Goal: Task Accomplishment & Management: Manage account settings

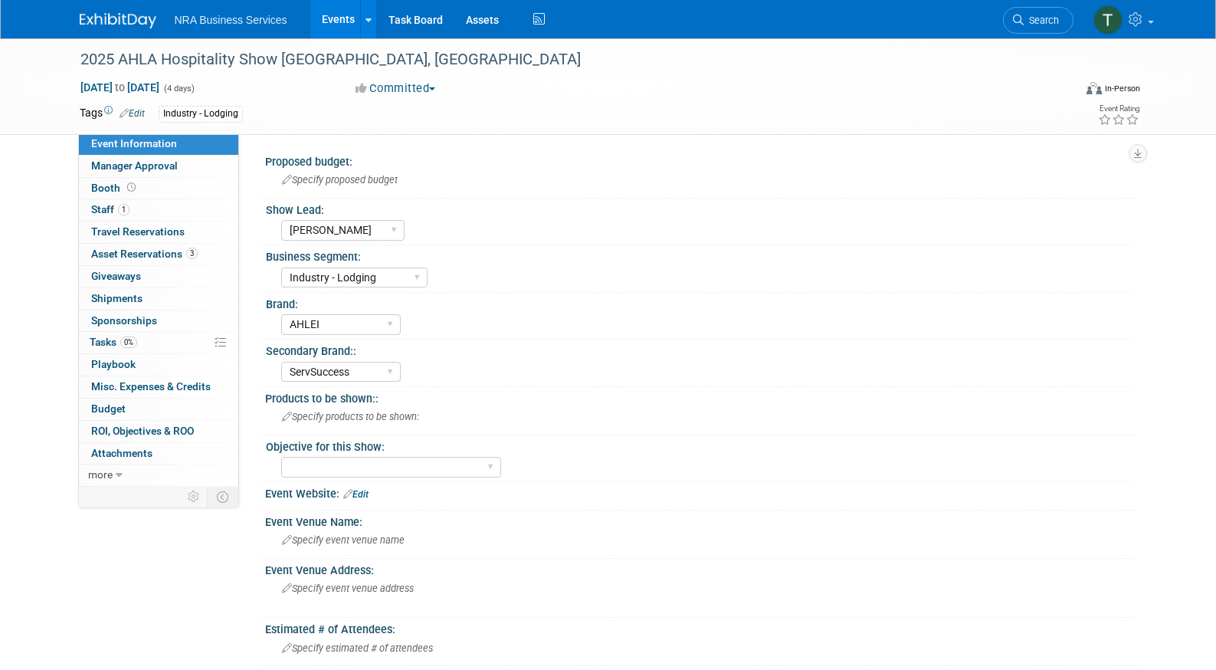
select select "[PERSON_NAME]"
select select "Industry - Lodging"
select select "AHLEI"
select select "ServSuccess"
click at [383, 370] on select "ServSafe AHLEI NRFSP NRA MFHA Restaurant Owner Health Markets Optum Perks RX Se…" at bounding box center [341, 372] width 120 height 21
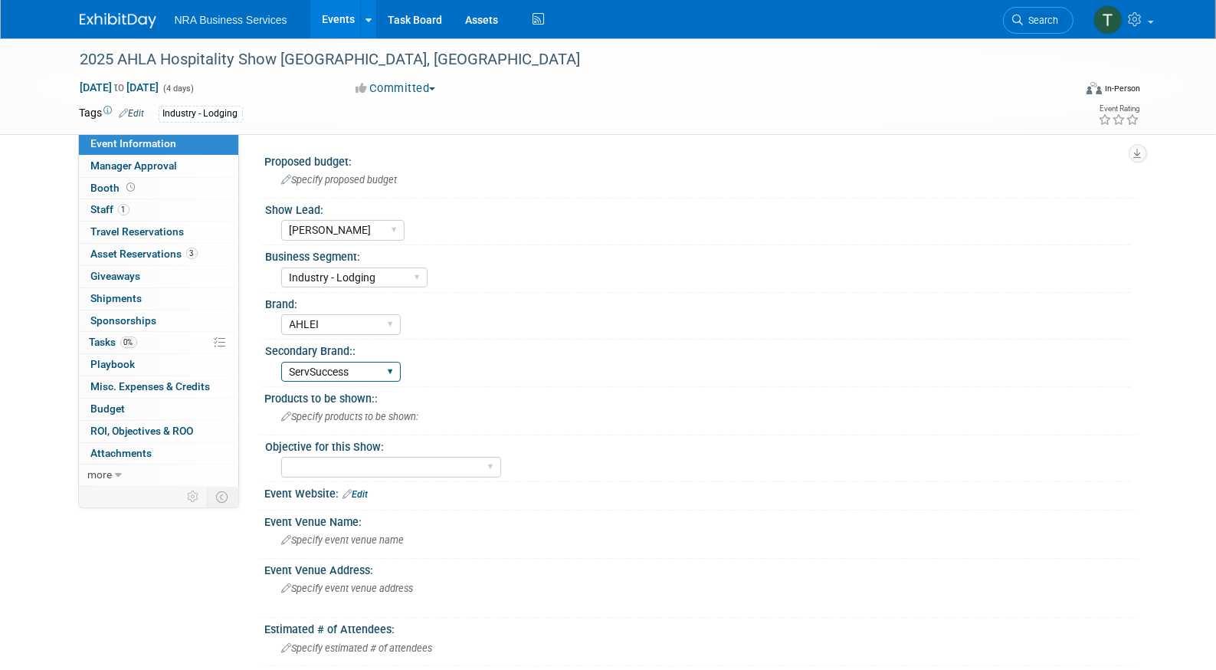
select select
click at [281, 362] on select "ServSafe AHLEI NRFSP NRA MFHA Restaurant Owner Health Markets Optum Perks RX Se…" at bounding box center [341, 372] width 120 height 21
click at [568, 352] on div "Secondary Brand::" at bounding box center [698, 348] width 864 height 19
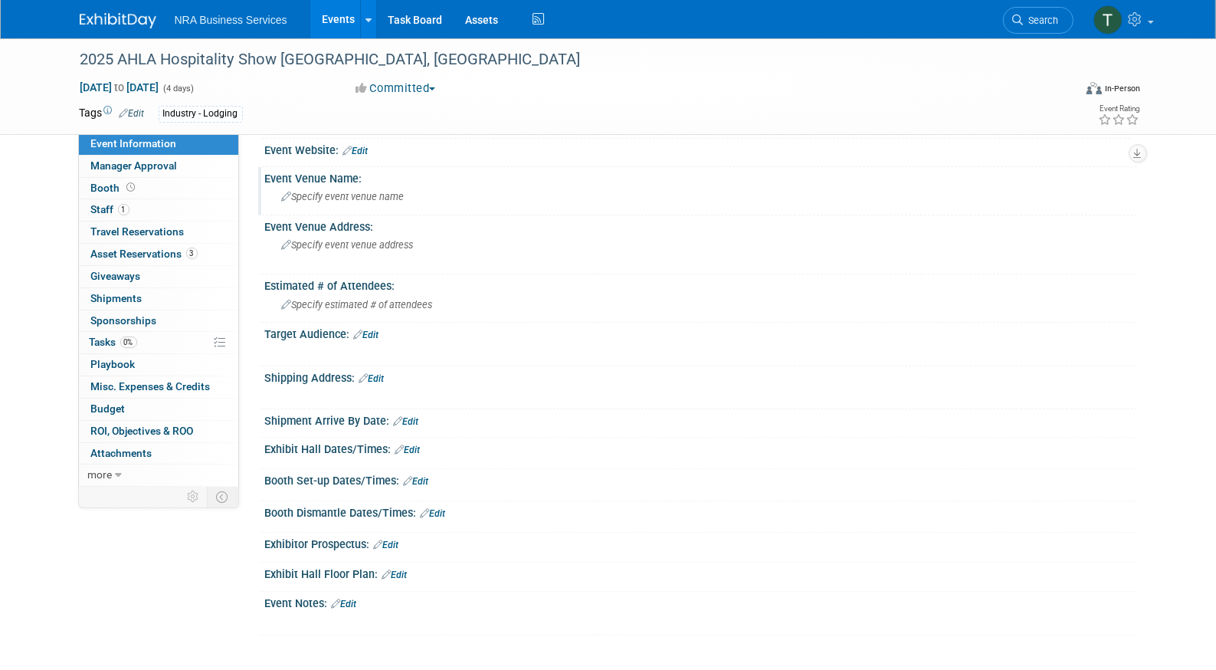
scroll to position [368, 0]
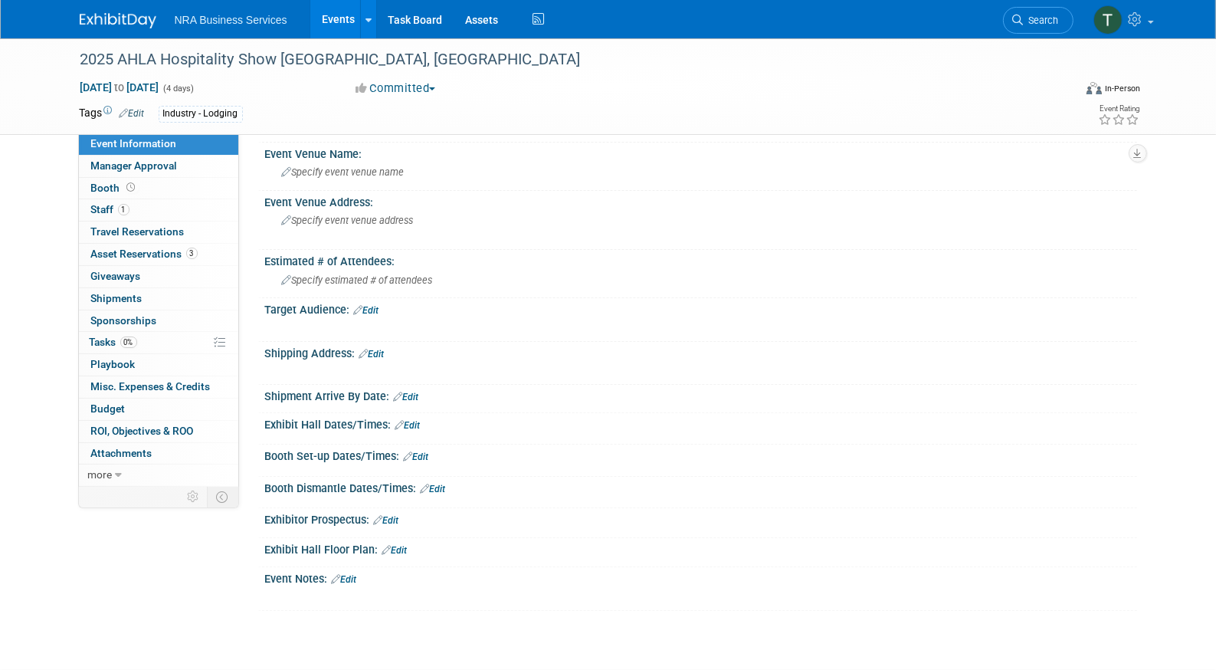
click at [411, 392] on link "Edit" at bounding box center [406, 396] width 25 height 11
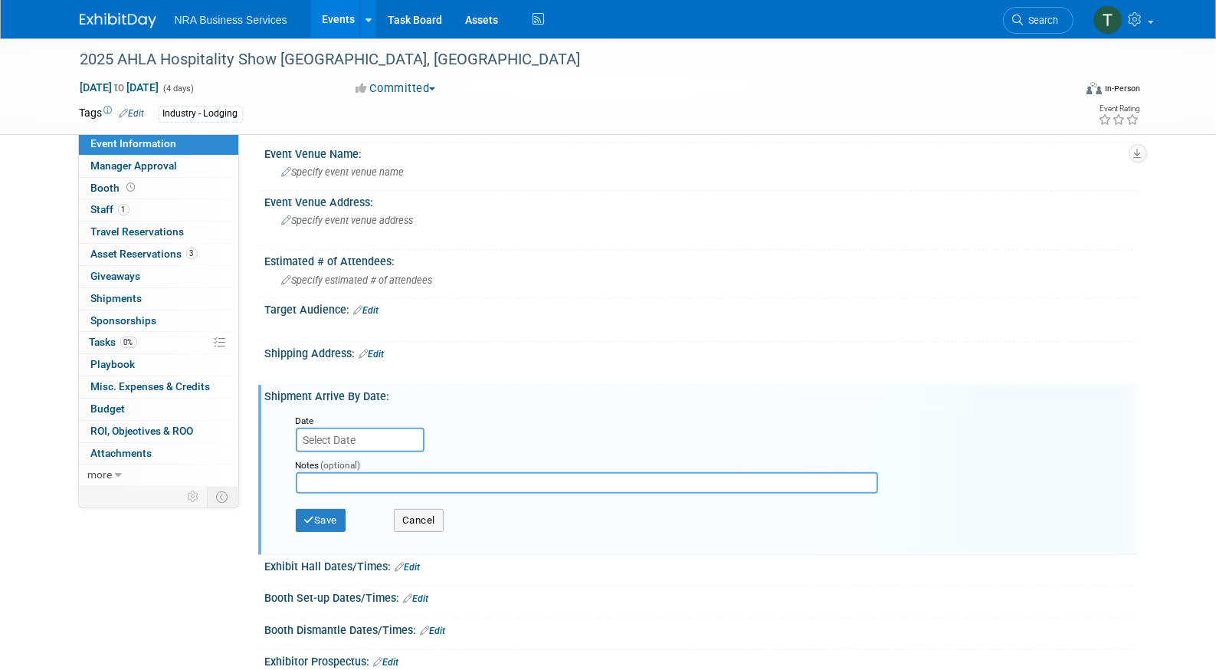
click at [389, 440] on input "text" at bounding box center [360, 439] width 129 height 25
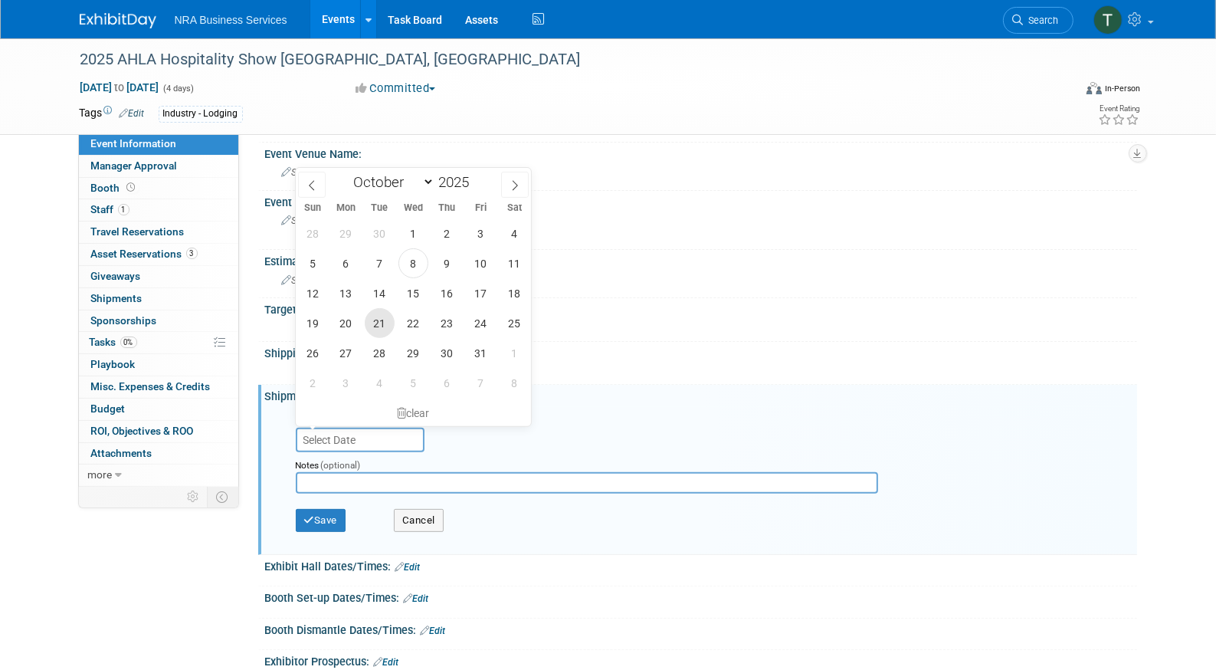
click at [374, 320] on span "21" at bounding box center [380, 323] width 30 height 30
type input "[DATE]"
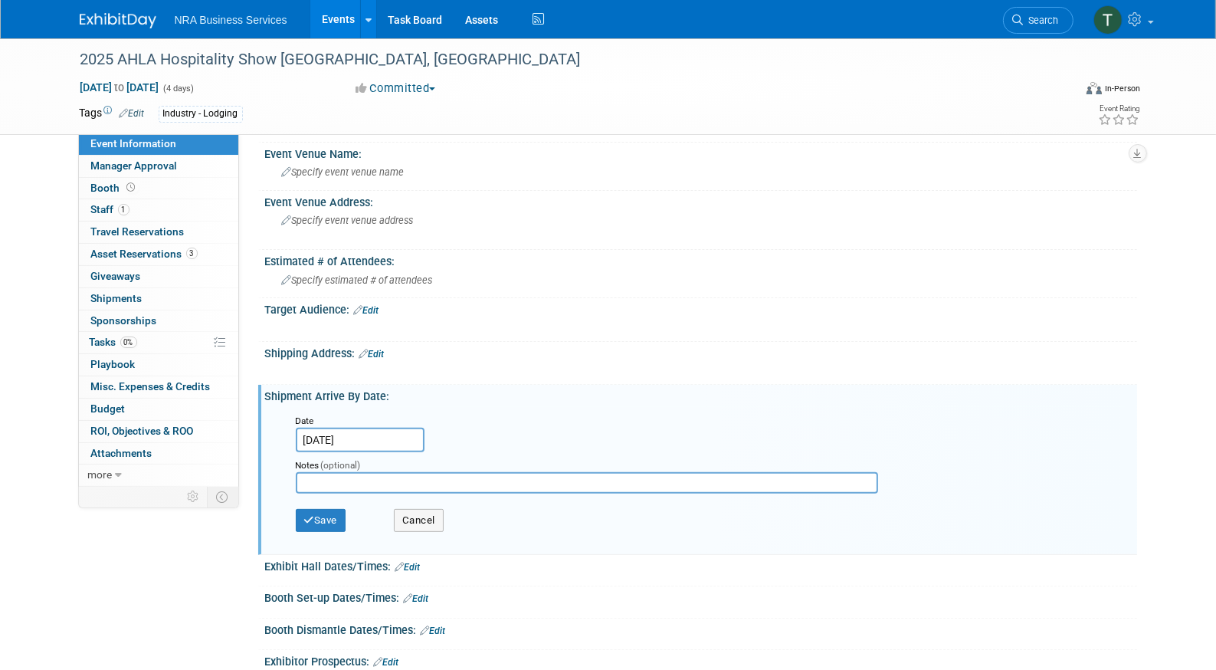
click at [374, 349] on link "Edit" at bounding box center [371, 354] width 25 height 11
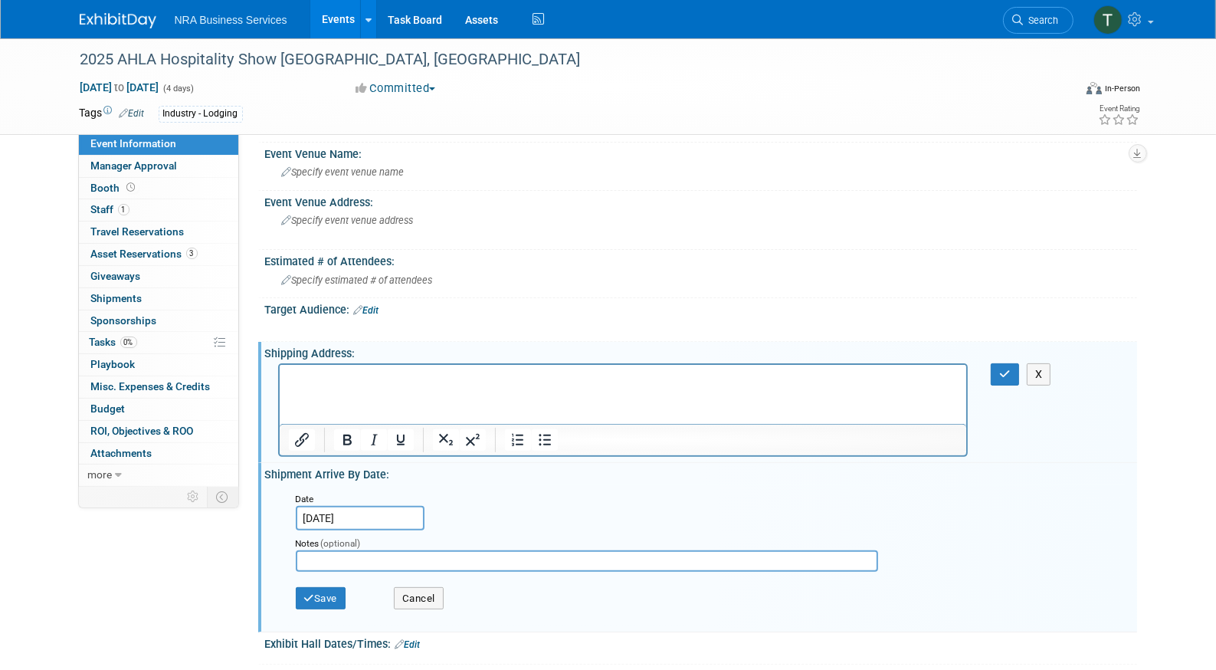
scroll to position [0, 0]
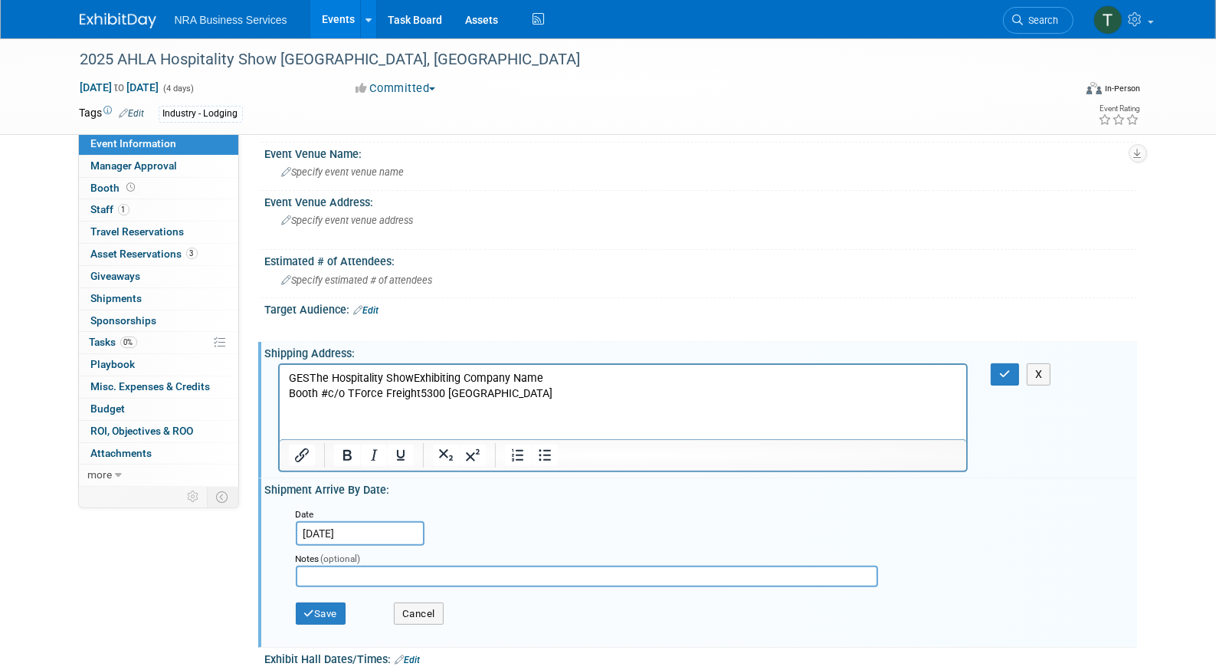
click at [309, 375] on p "GESThe Hospitality ShowExhibiting Company Name Booth #c/o TForce Freight5300 [S…" at bounding box center [623, 386] width 670 height 31
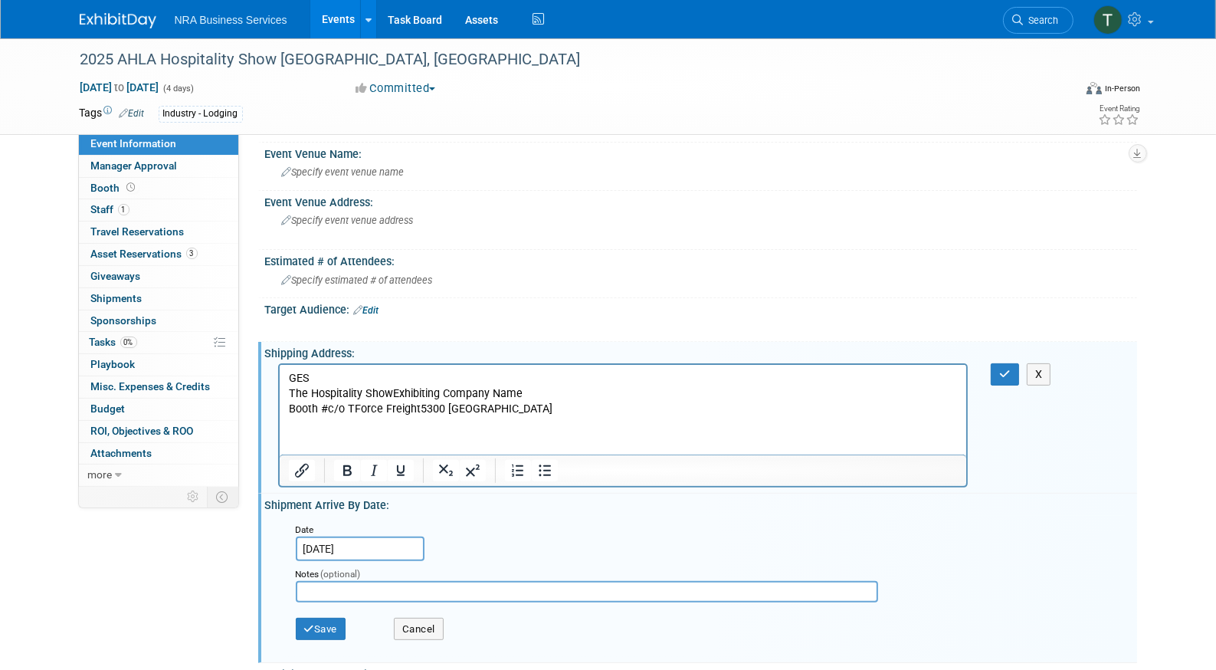
click at [391, 391] on p "The Hospitality ShowExhibiting Company Name Booth #c/o TForce Freight5300 [GEOG…" at bounding box center [623, 401] width 670 height 31
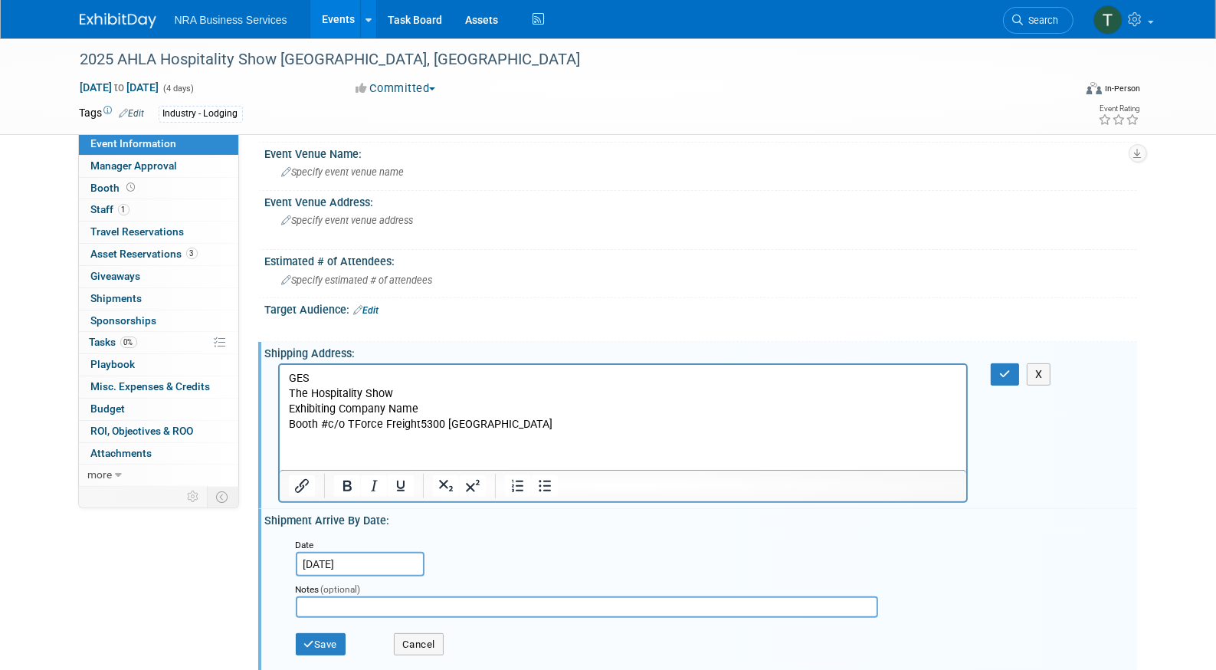
click at [417, 409] on p "Exhibiting Company Name Booth #c/o TForce Freight5300 [GEOGRAPHIC_DATA][STREET_…" at bounding box center [623, 416] width 670 height 31
click at [290, 426] on p "AHLEI Booth #c/o TForce Freight5300 [STREET_ADDRESS]" at bounding box center [623, 416] width 670 height 31
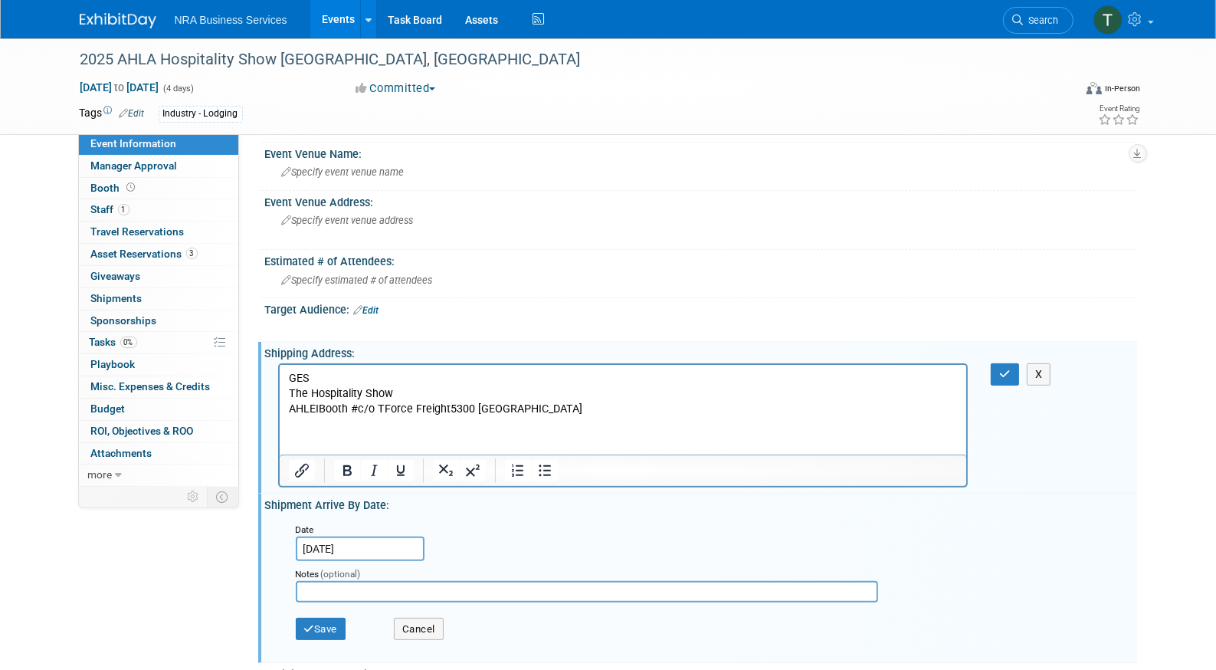
click at [363, 409] on p "AHLEI Booth #c/o TForce Freight5300 [STREET_ADDRESS]" at bounding box center [623, 408] width 670 height 15
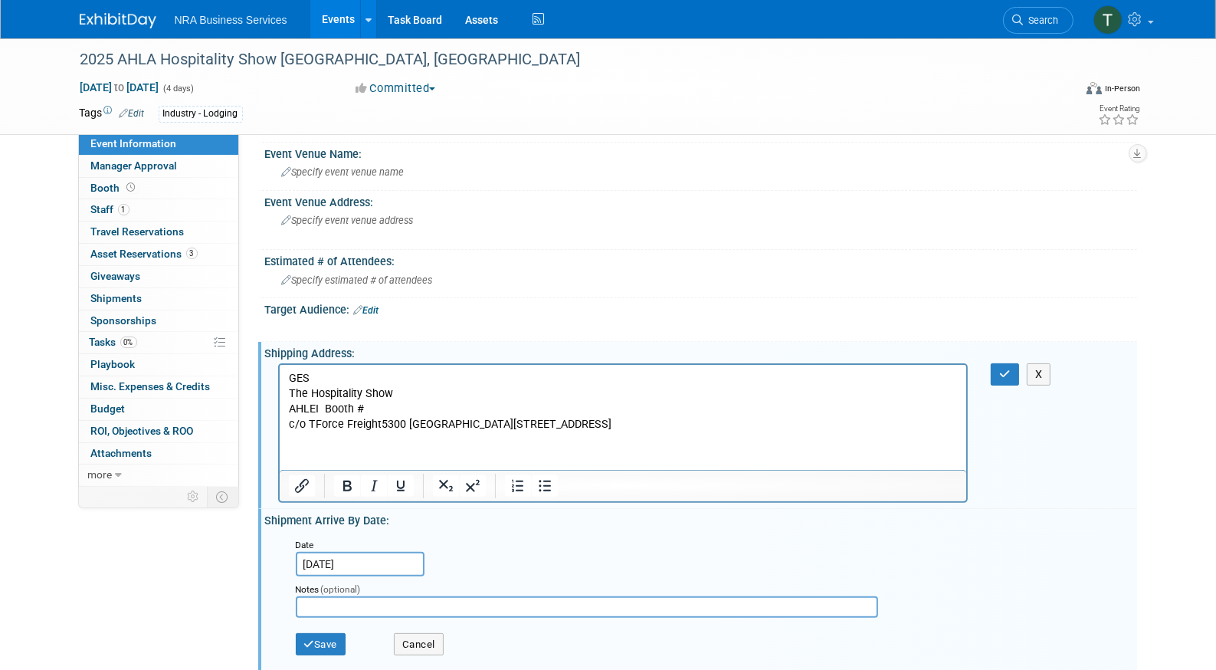
click at [289, 394] on p "The Hospitality Show" at bounding box center [623, 393] width 670 height 15
click at [378, 423] on p "c/o TForce Freight5300 [GEOGRAPHIC_DATA][STREET_ADDRESS]" at bounding box center [623, 424] width 670 height 15
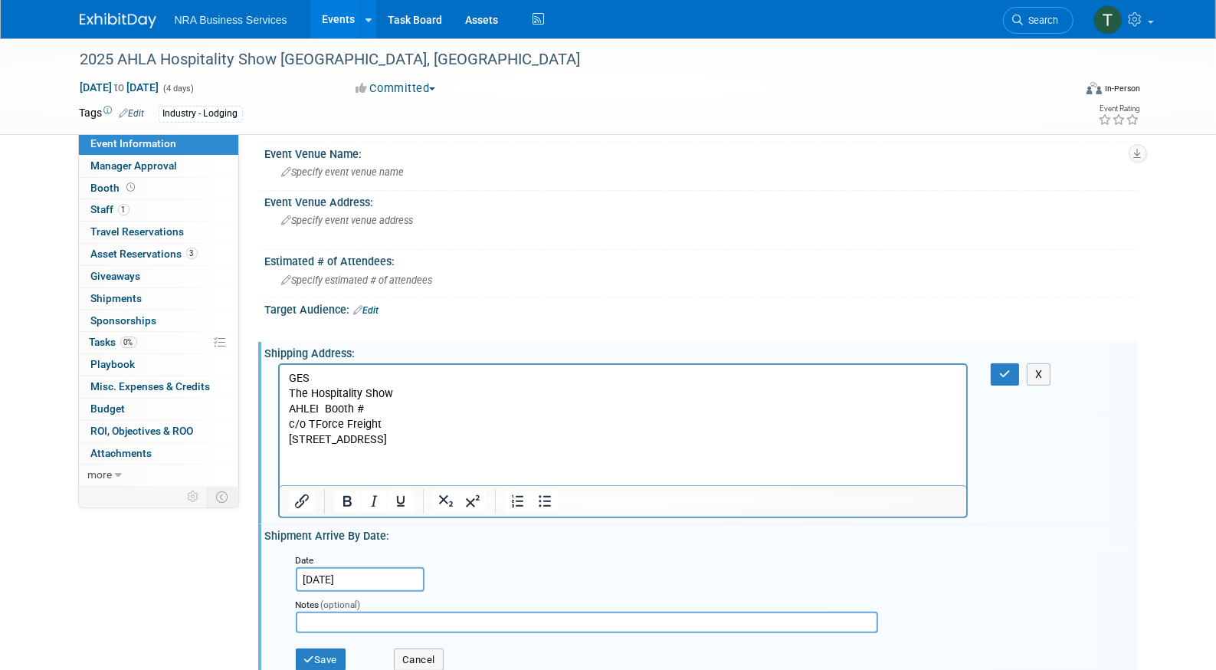
click at [402, 439] on p "[STREET_ADDRESS]" at bounding box center [623, 439] width 670 height 15
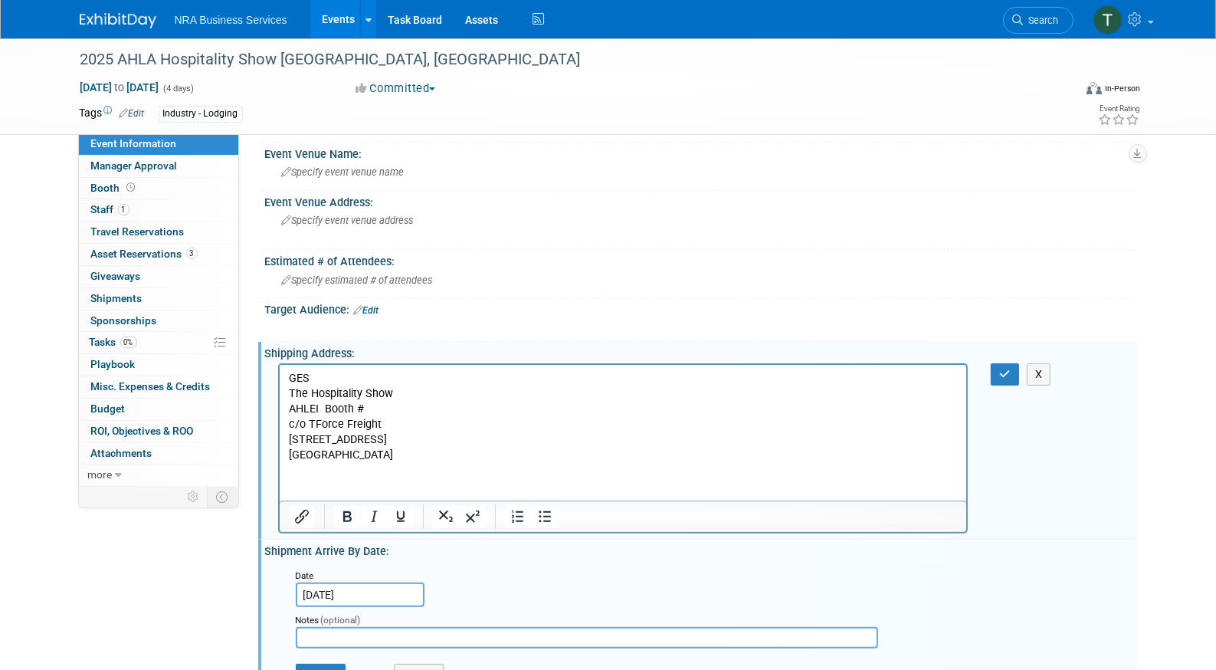
click at [421, 453] on p "[GEOGRAPHIC_DATA]" at bounding box center [623, 454] width 670 height 15
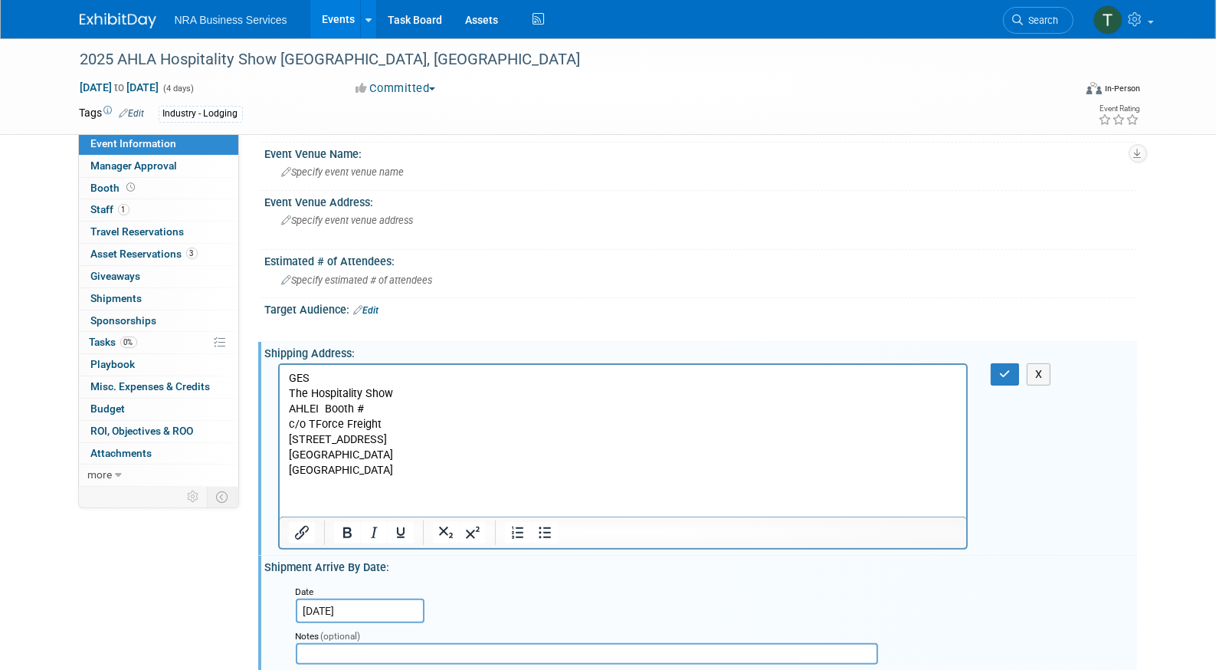
drag, startPoint x: 417, startPoint y: 470, endPoint x: 283, endPoint y: 476, distance: 134.2
click at [283, 476] on html "GES The Hospitality Show AHLEI Booth # c/o TForce Freight [STREET_ADDRESS]" at bounding box center [622, 422] width 687 height 114
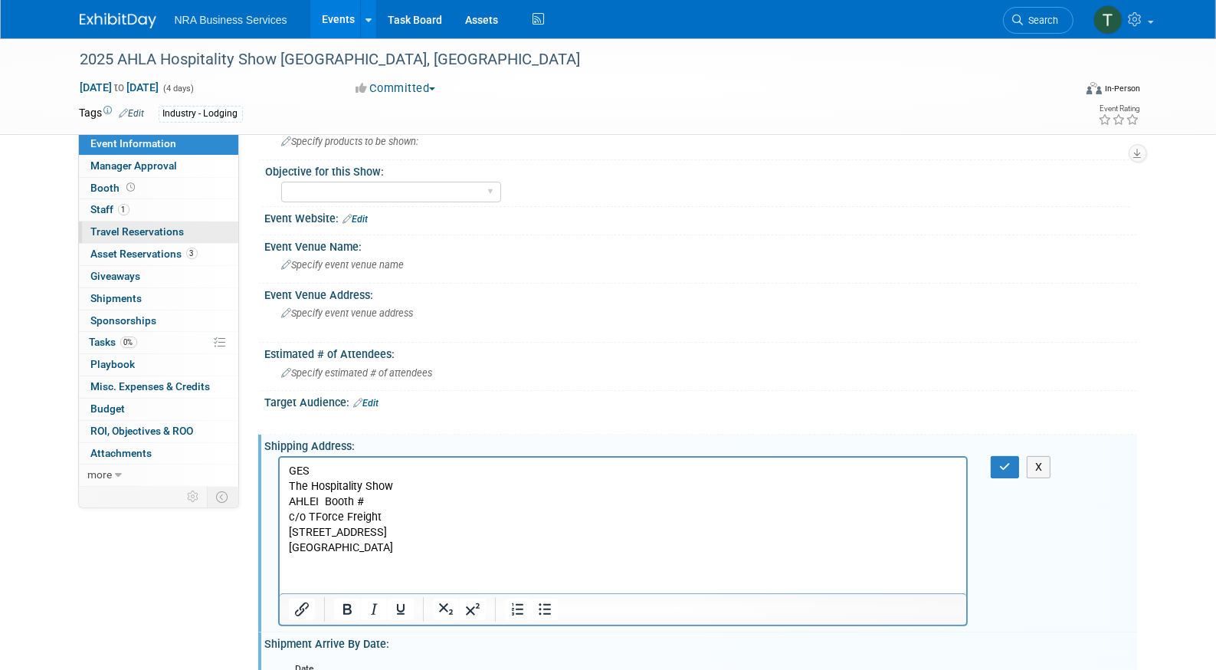
scroll to position [245, 0]
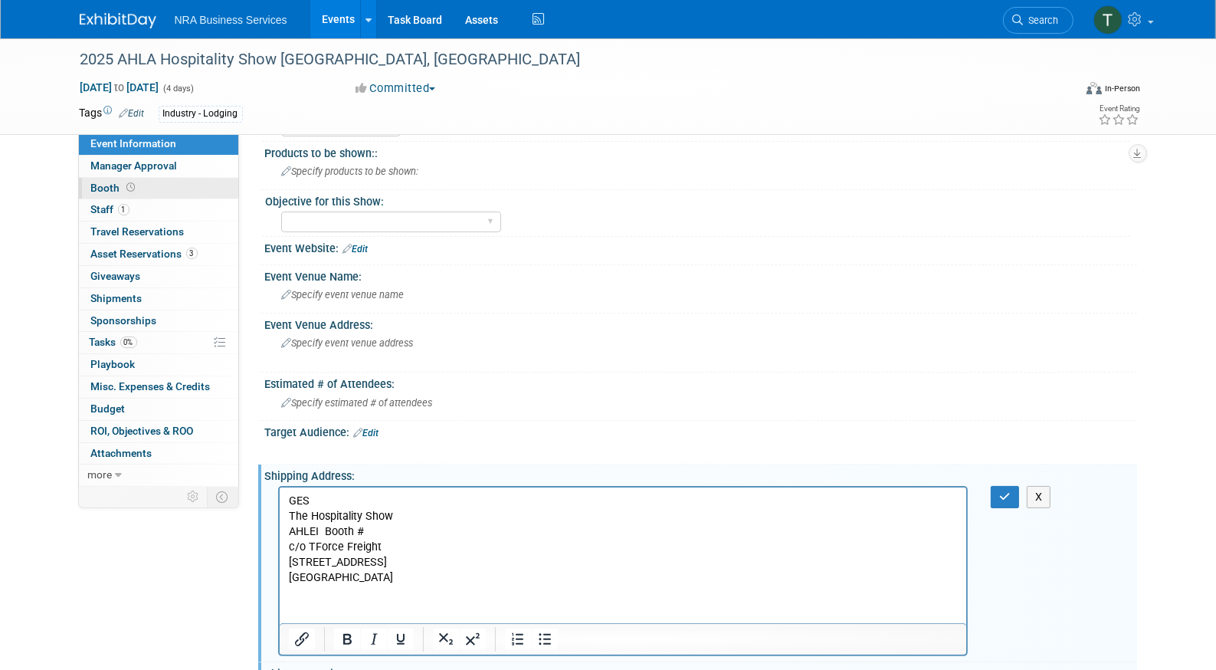
click at [120, 188] on span "Booth" at bounding box center [114, 188] width 47 height 12
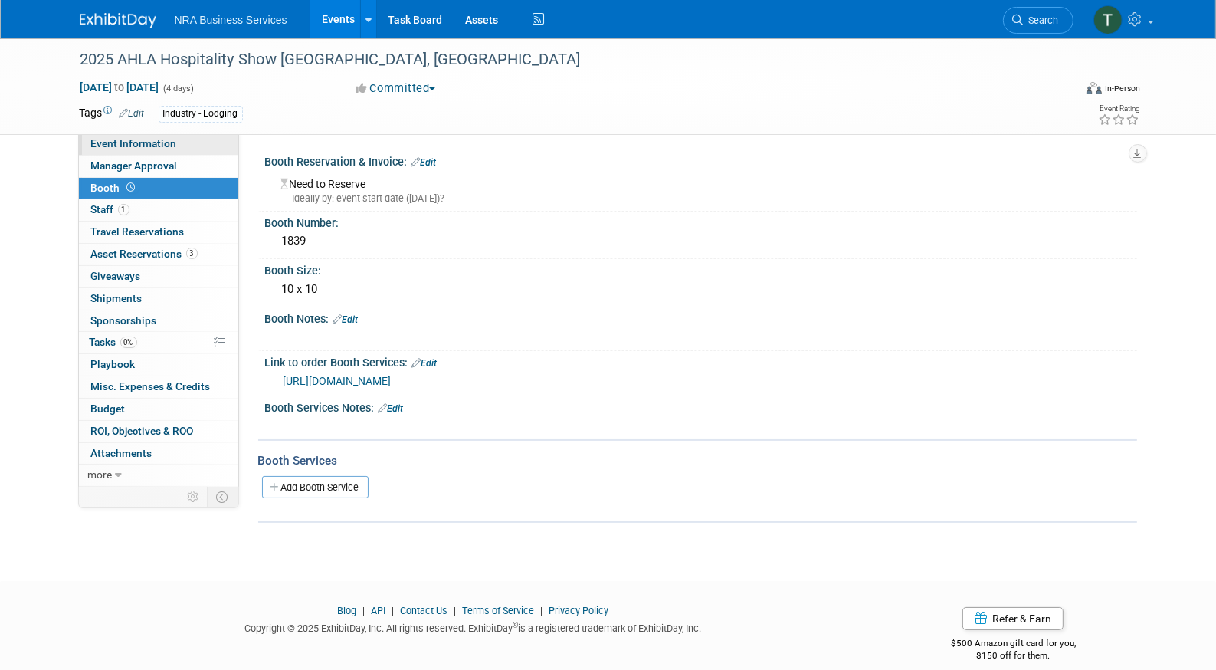
click at [138, 146] on span "Event Information" at bounding box center [134, 143] width 86 height 12
select select "[PERSON_NAME]"
select select "Industry - Lodging"
select select "AHLEI"
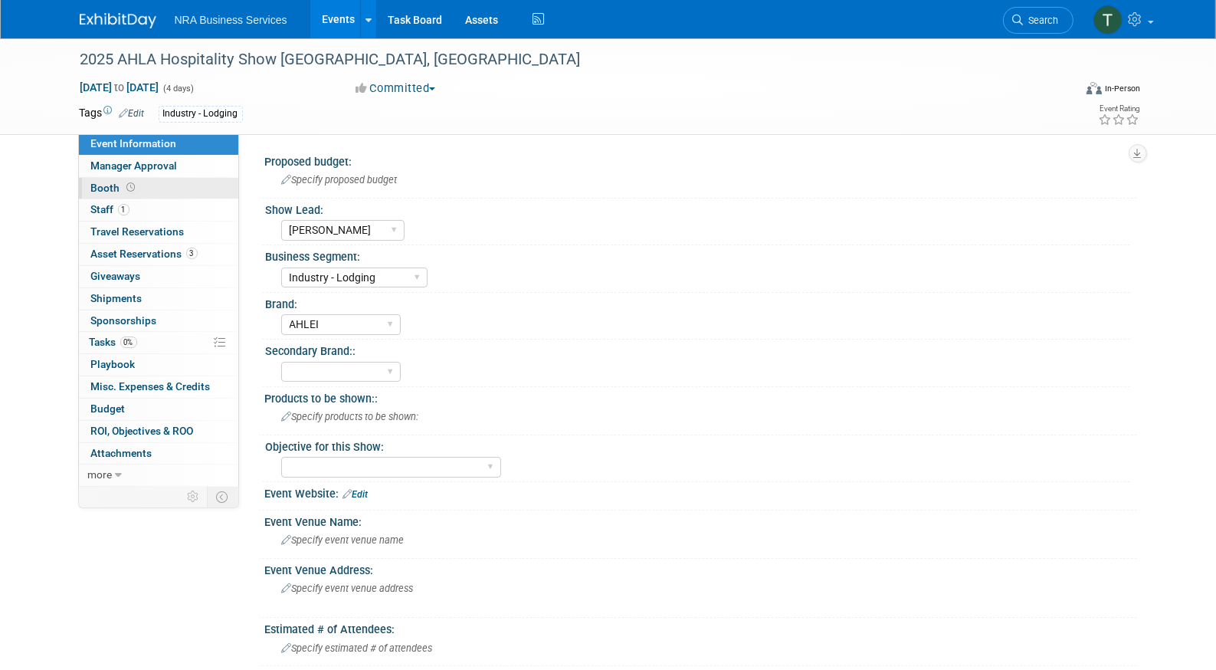
click at [109, 191] on span "Booth" at bounding box center [114, 188] width 47 height 12
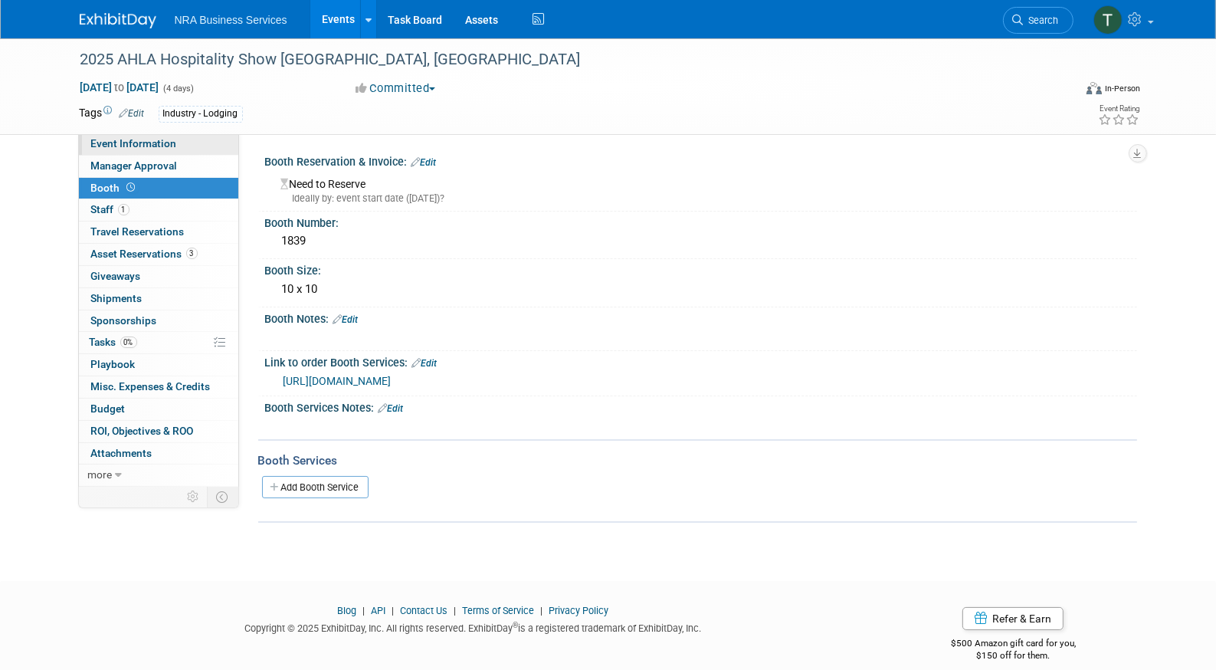
click at [123, 146] on span "Event Information" at bounding box center [134, 143] width 86 height 12
select select "[PERSON_NAME]"
select select "Industry - Lodging"
select select "AHLEI"
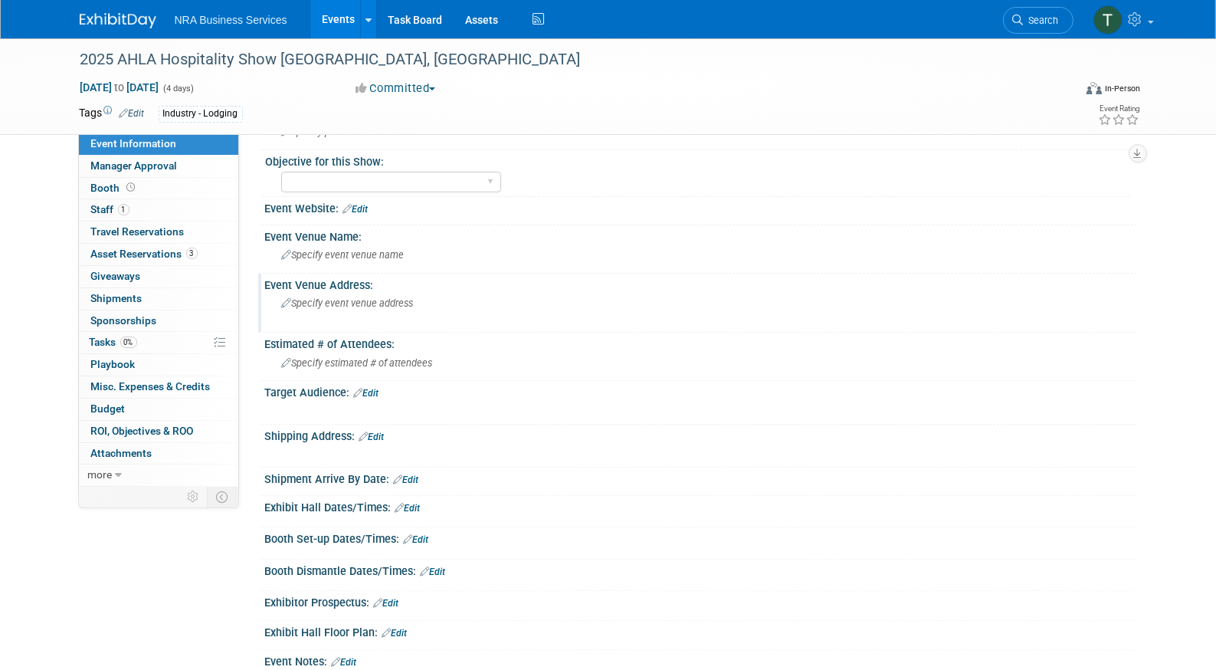
scroll to position [306, 0]
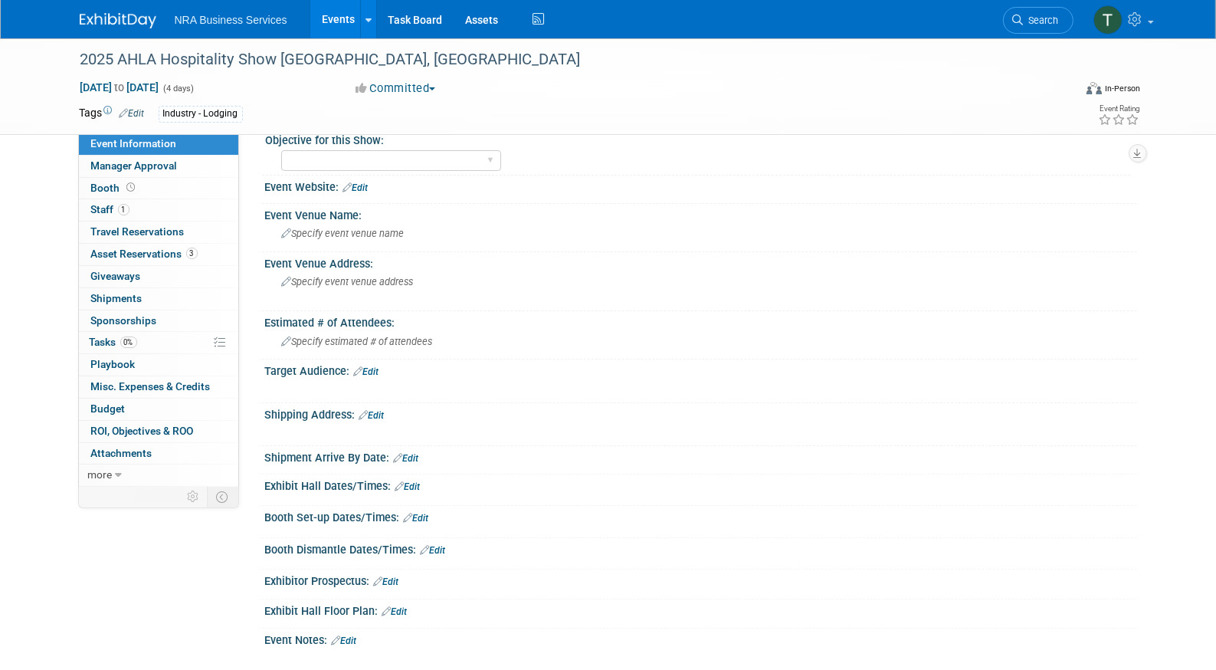
click at [380, 410] on link "Edit" at bounding box center [371, 415] width 25 height 11
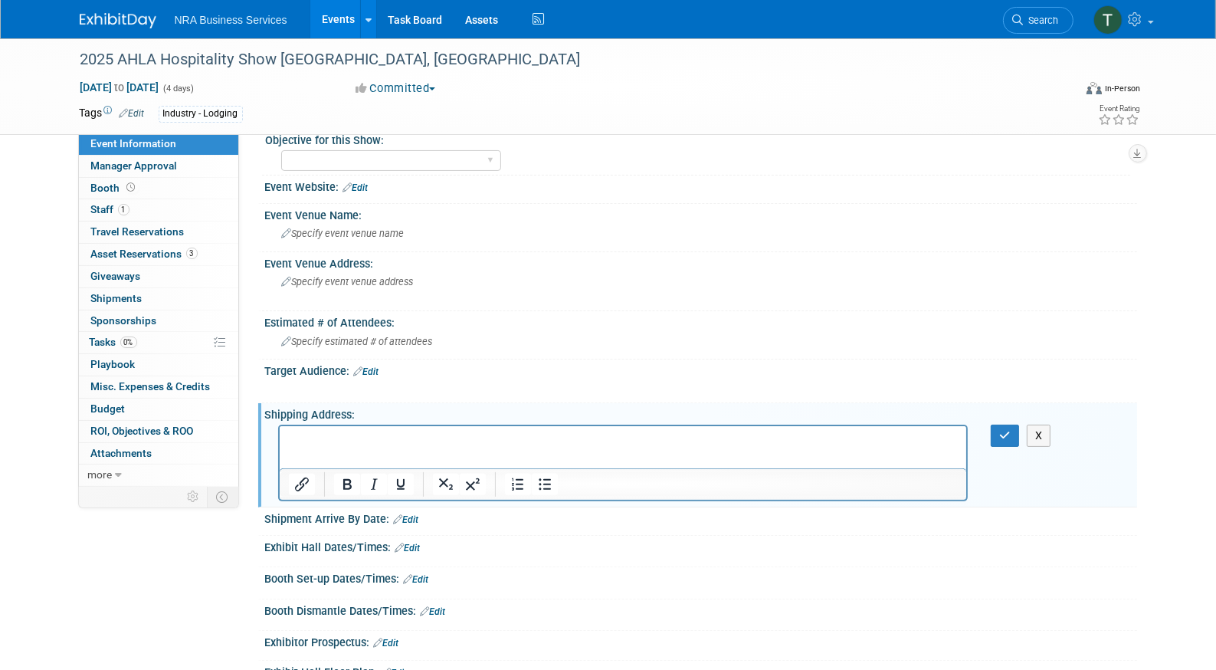
scroll to position [0, 0]
click at [378, 440] on p "Rich Text Area. Press ALT-0 for help." at bounding box center [623, 439] width 670 height 15
click at [325, 454] on p "GESThe Hospitality ShowExhibiting Company Name Booth #c/o TForce Freight5300 [S…" at bounding box center [623, 447] width 670 height 31
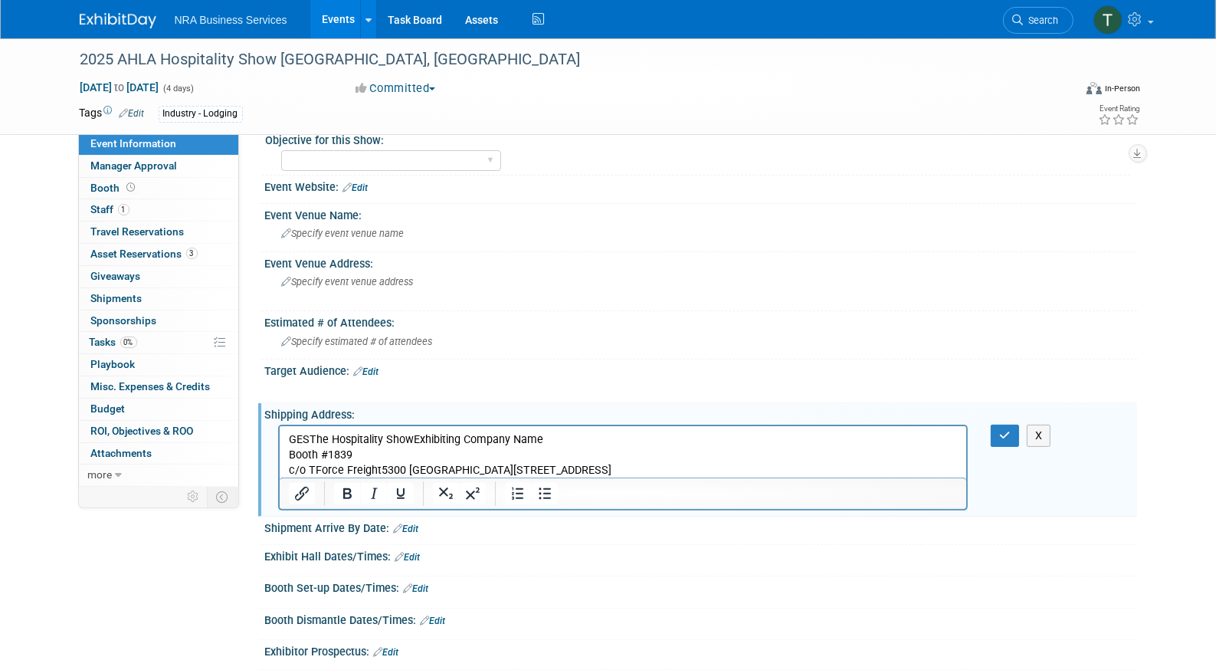
click at [307, 437] on p "GESThe Hospitality ShowExhibiting Company Name Booth #1839" at bounding box center [623, 447] width 670 height 31
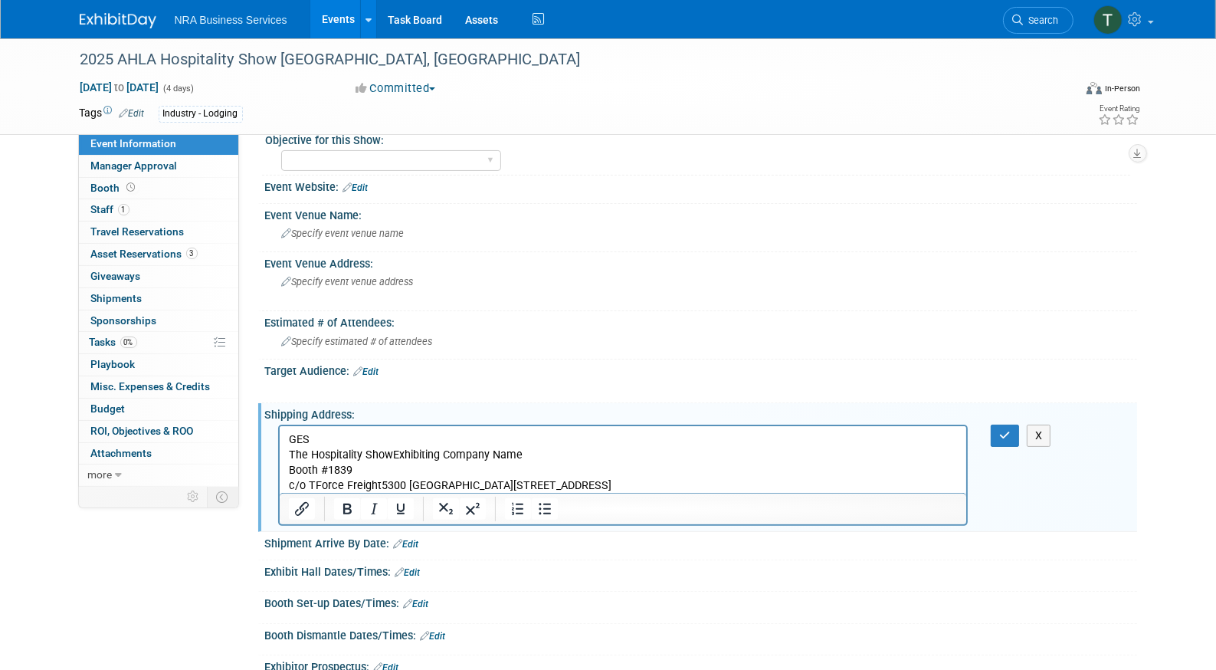
click at [391, 452] on p "The Hospitality ShowExhibiting Company Name Booth #1839" at bounding box center [623, 462] width 670 height 31
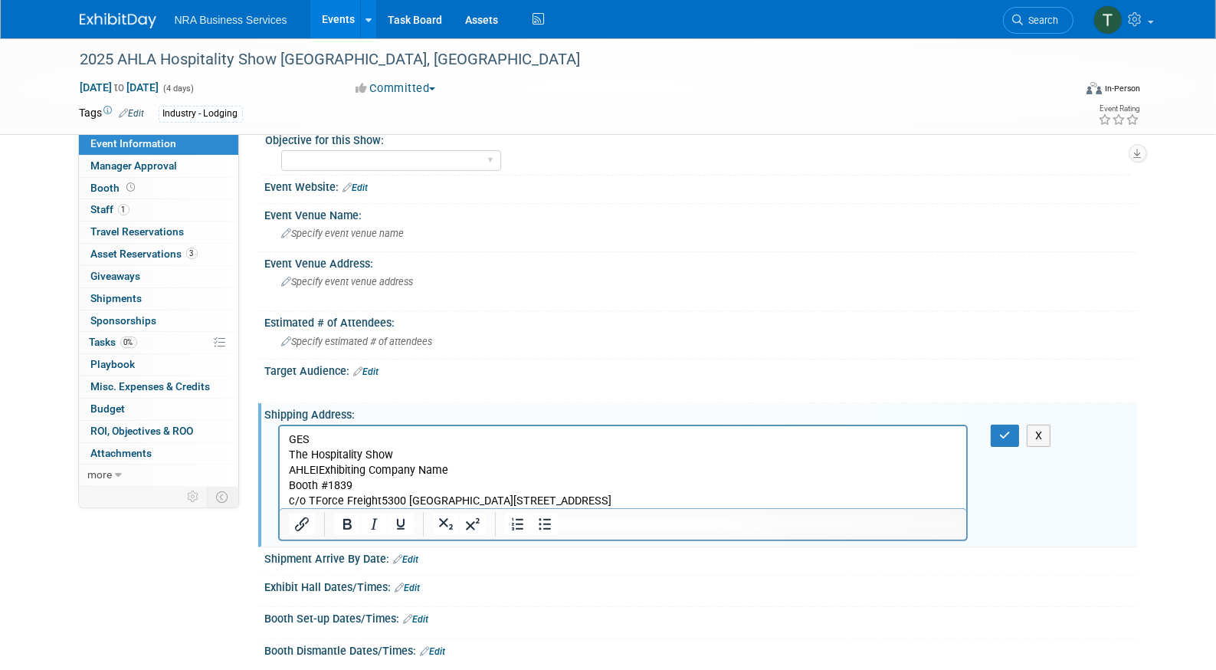
click at [292, 485] on p "AHLEIExhibiting Company Name Booth #1839" at bounding box center [623, 478] width 670 height 31
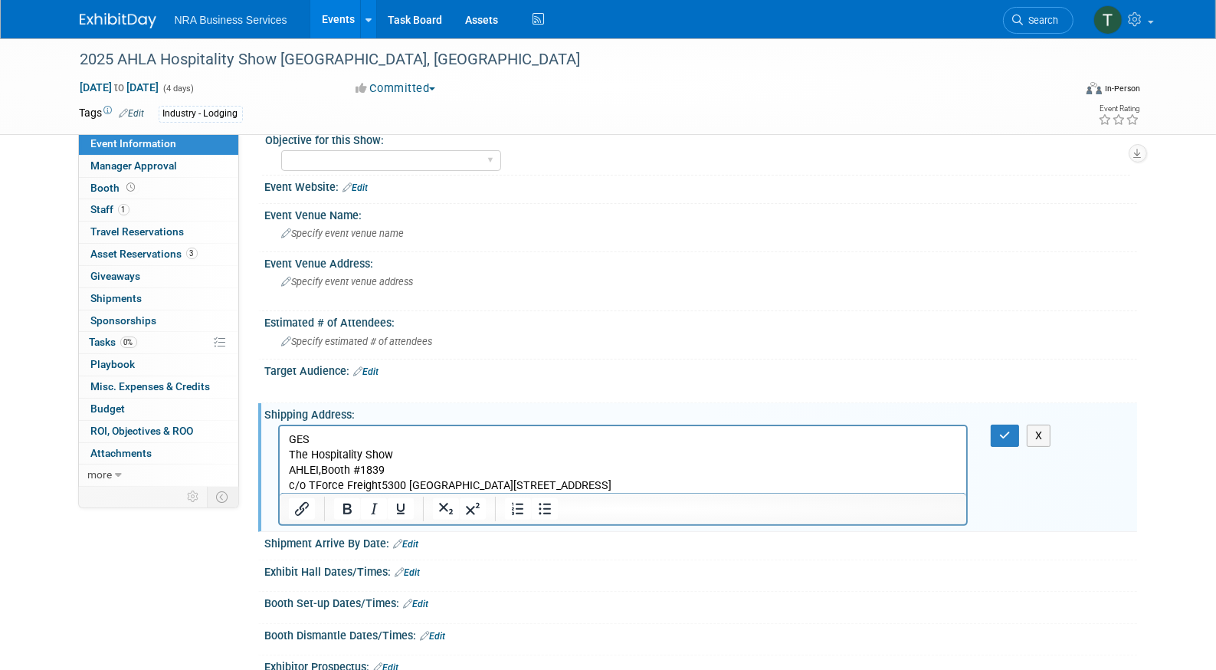
click at [378, 483] on p "c/o TForce Freight5300 [GEOGRAPHIC_DATA][STREET_ADDRESS]" at bounding box center [623, 485] width 670 height 15
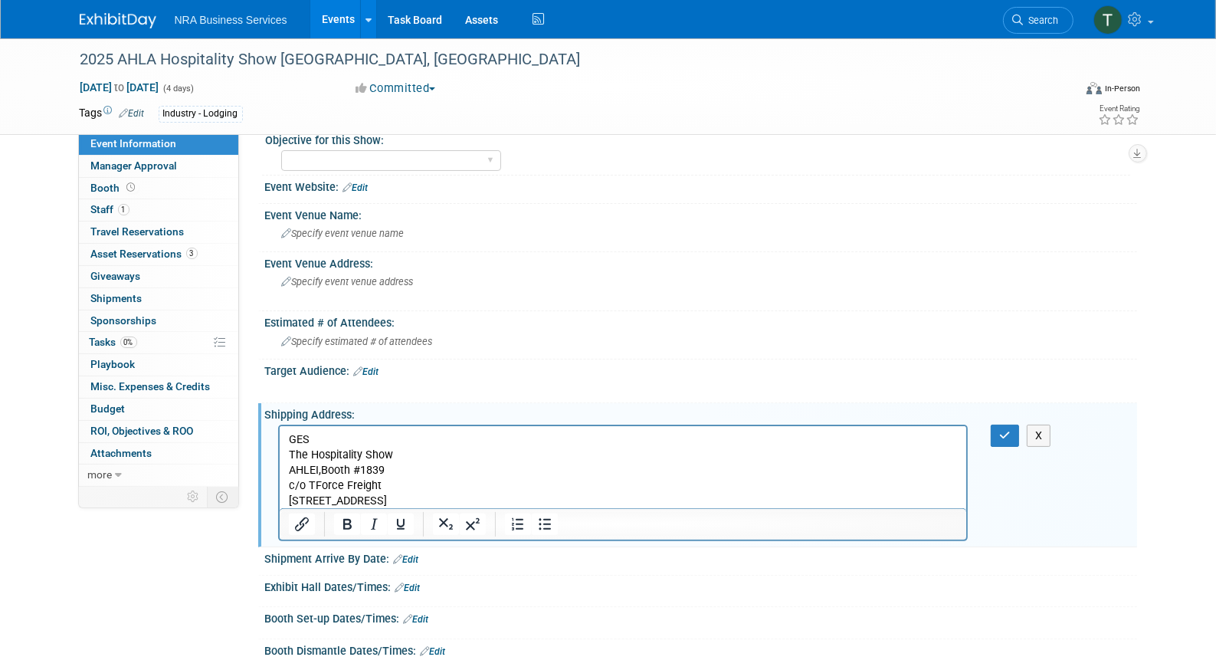
click at [402, 498] on p "[STREET_ADDRESS]" at bounding box center [623, 500] width 670 height 15
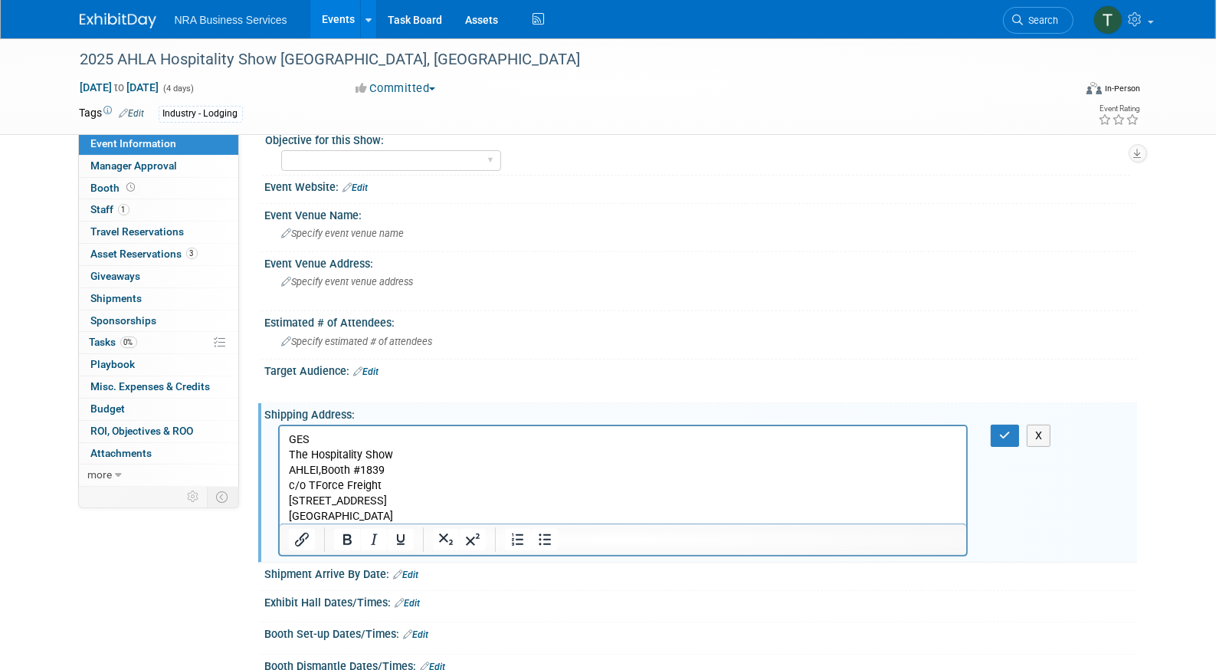
click at [560, 516] on p "[GEOGRAPHIC_DATA]" at bounding box center [623, 516] width 670 height 15
click at [1005, 430] on icon "button" at bounding box center [1004, 435] width 11 height 11
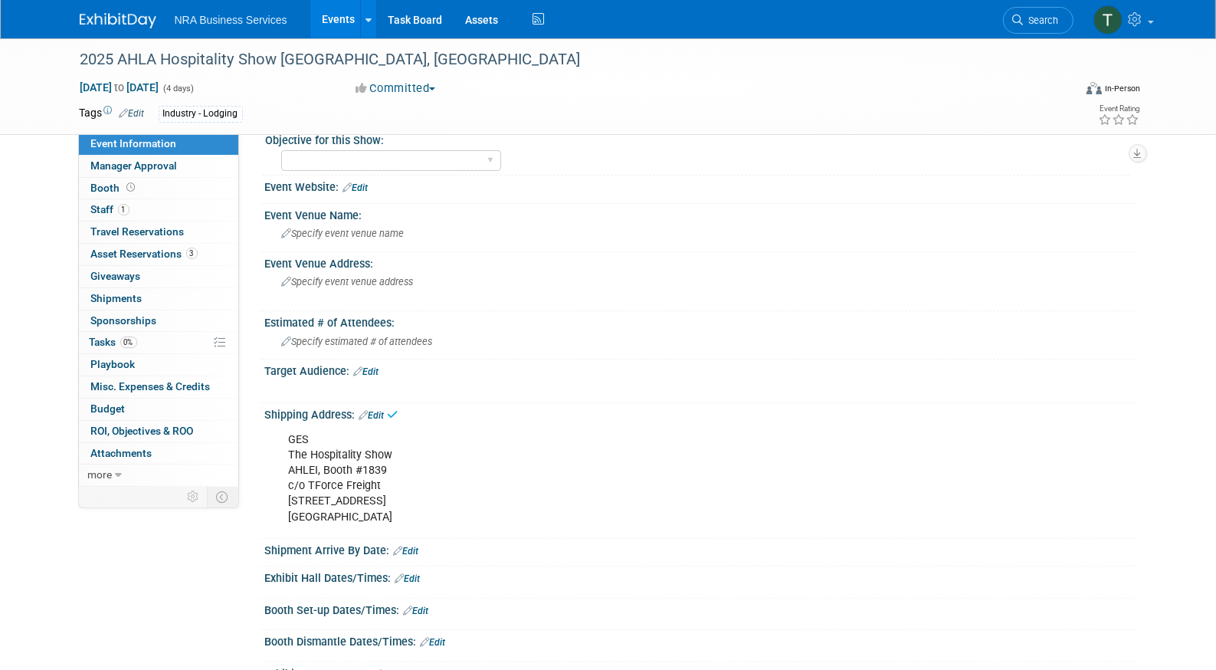
click at [406, 547] on link "Edit" at bounding box center [406, 550] width 25 height 11
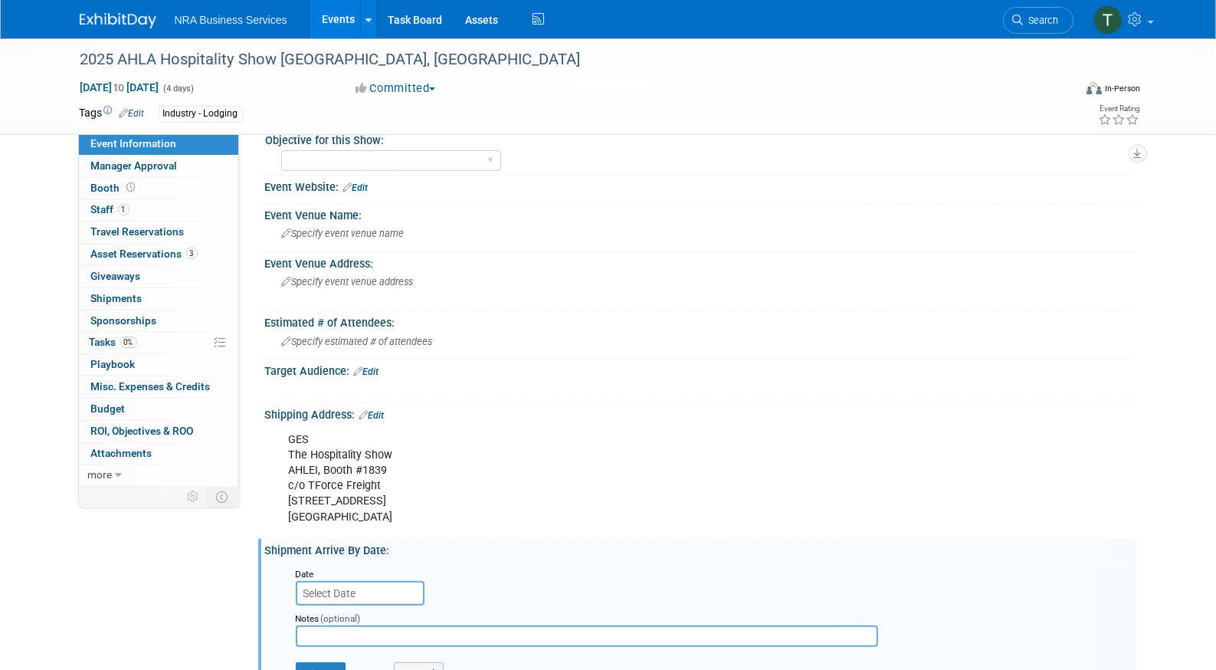
click at [369, 590] on input "text" at bounding box center [360, 593] width 129 height 25
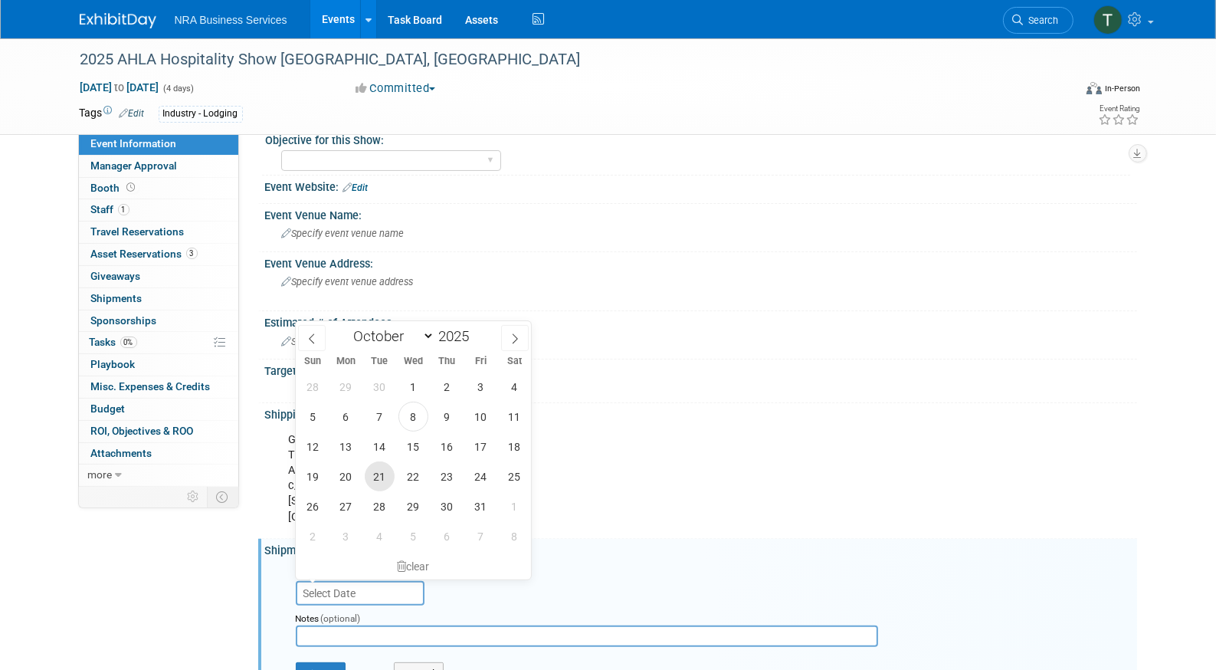
click at [375, 480] on span "21" at bounding box center [380, 476] width 30 height 30
type input "[DATE]"
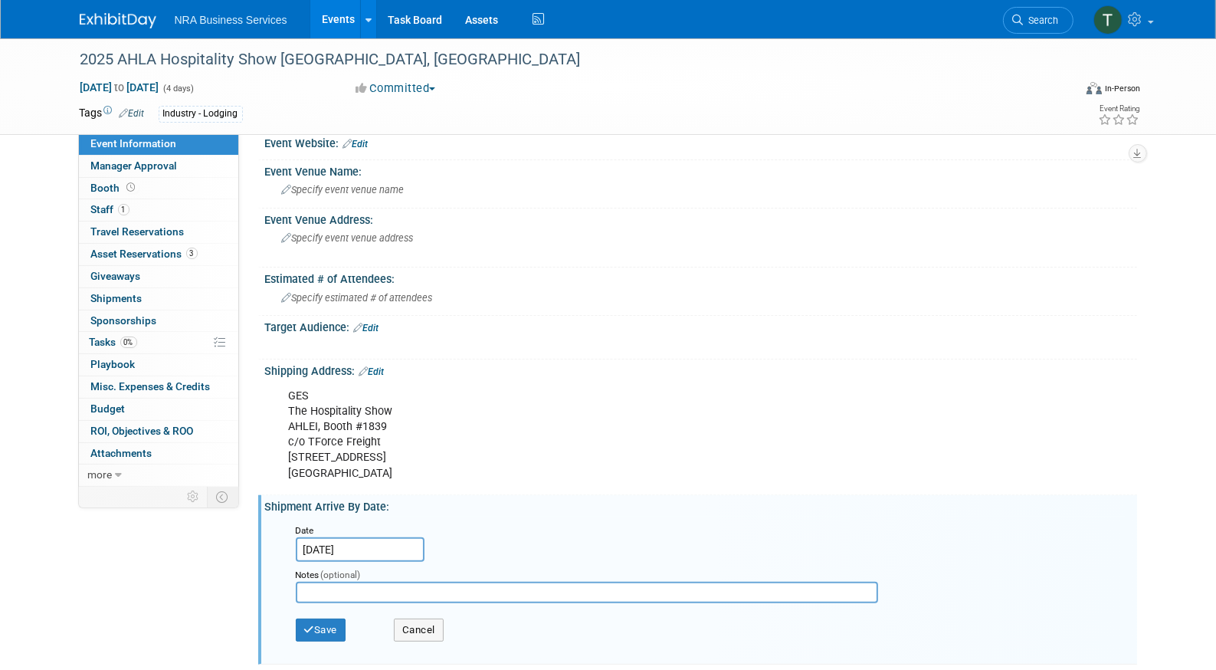
scroll to position [552, 0]
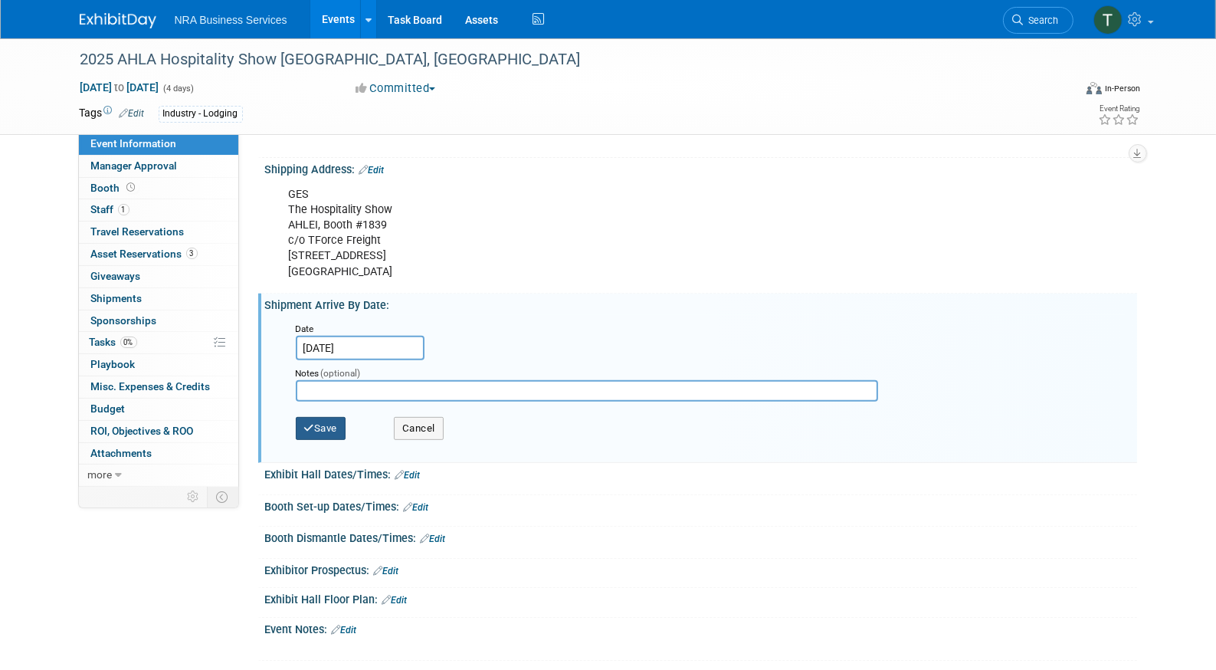
click at [329, 422] on button "Save" at bounding box center [321, 428] width 51 height 23
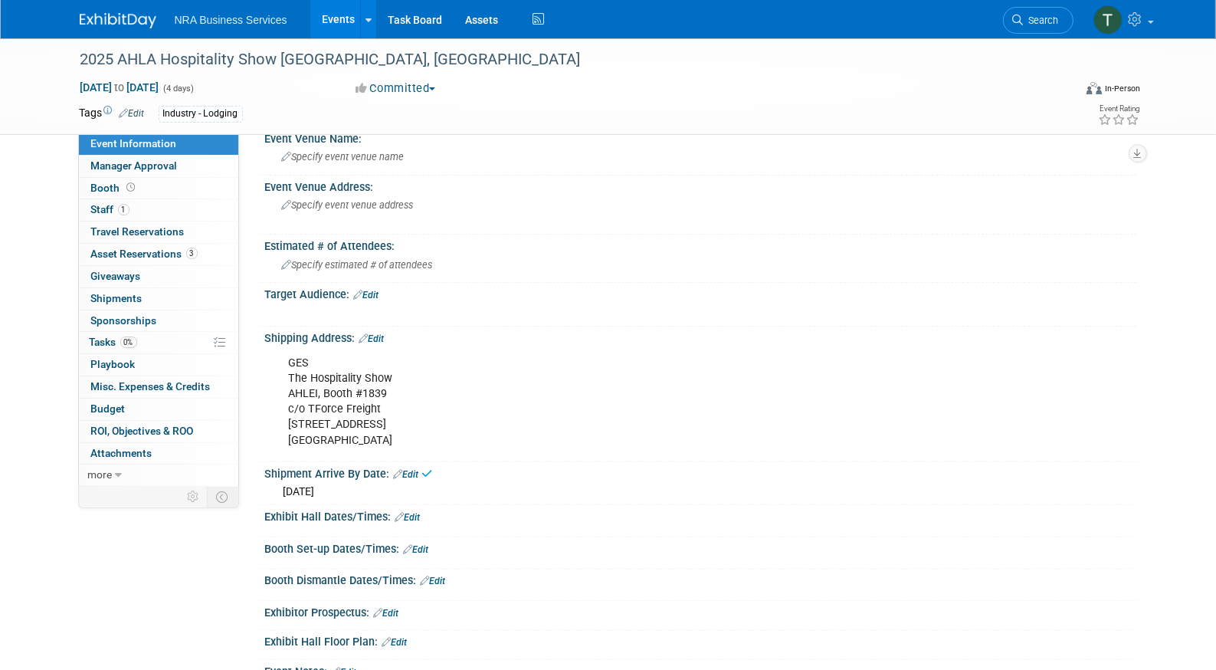
scroll to position [306, 0]
